Goal: Communication & Community: Share content

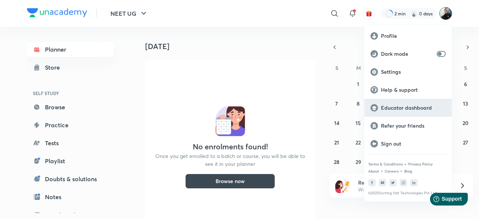
click at [415, 108] on p "Educator dashboard" at bounding box center [413, 107] width 65 height 7
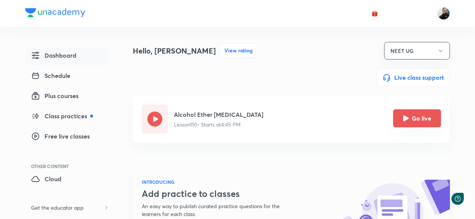
click at [407, 119] on icon "Go live" at bounding box center [406, 118] width 6 height 6
click at [394, 126] on div "Go live" at bounding box center [417, 119] width 48 height 18
click at [406, 120] on icon "Go live" at bounding box center [406, 119] width 6 height 6
